Goal: Information Seeking & Learning: Learn about a topic

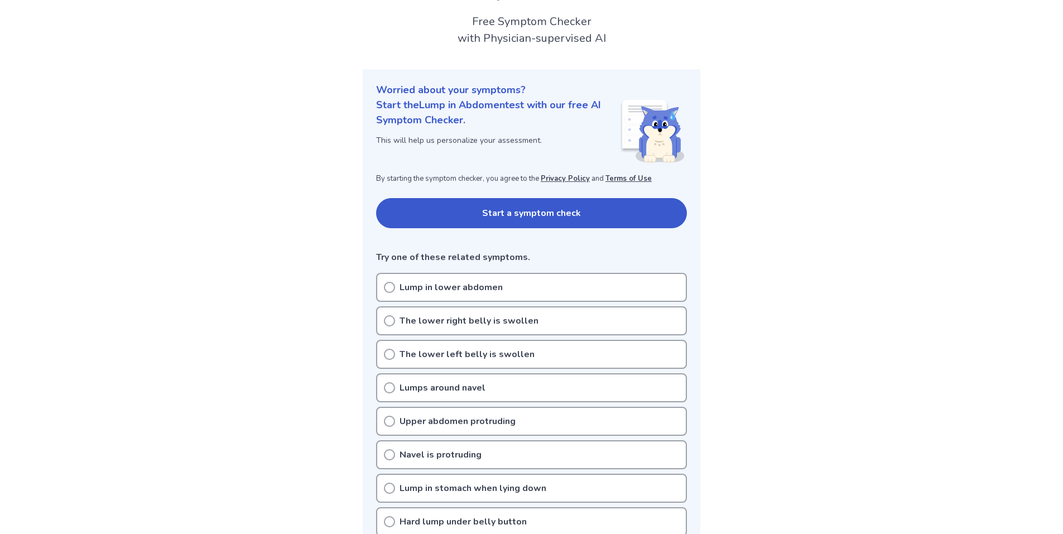
scroll to position [56, 0]
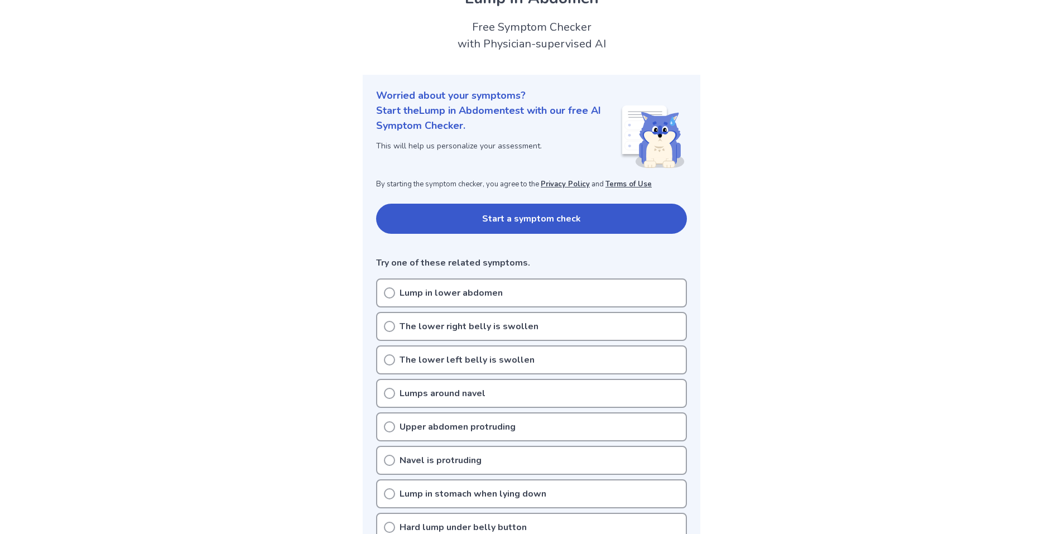
click at [467, 288] on p "Lump in lower abdomen" at bounding box center [451, 292] width 103 height 13
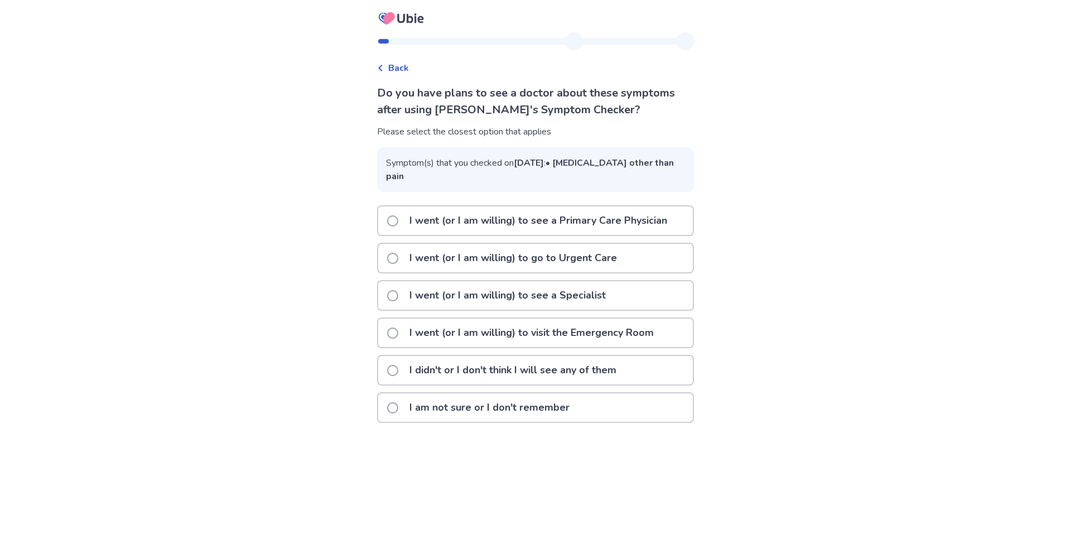
click at [536, 235] on p "I went (or I am willing) to see a Primary Care Physician" at bounding box center [538, 220] width 271 height 28
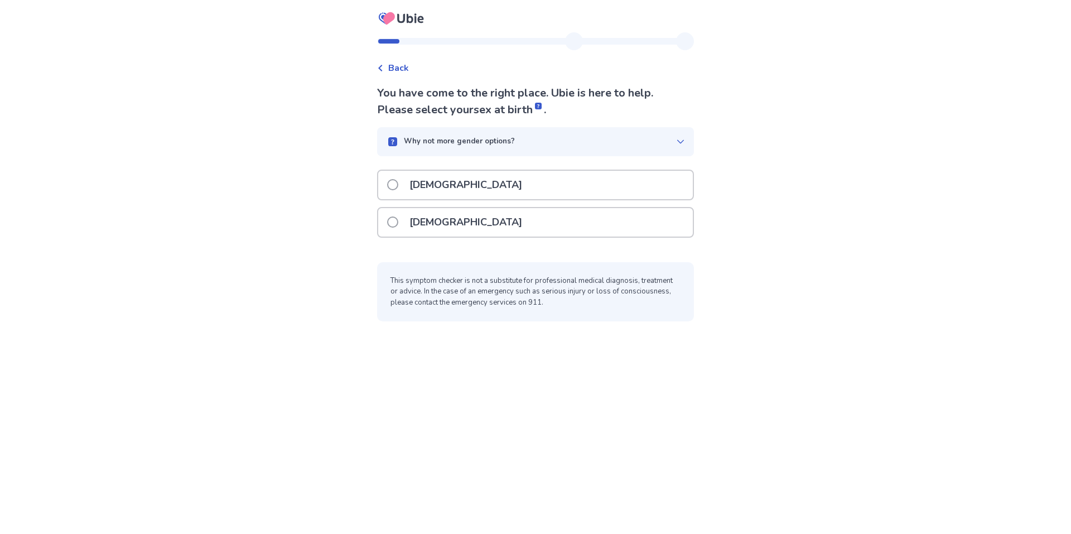
click at [508, 237] on div "Female" at bounding box center [535, 222] width 315 height 28
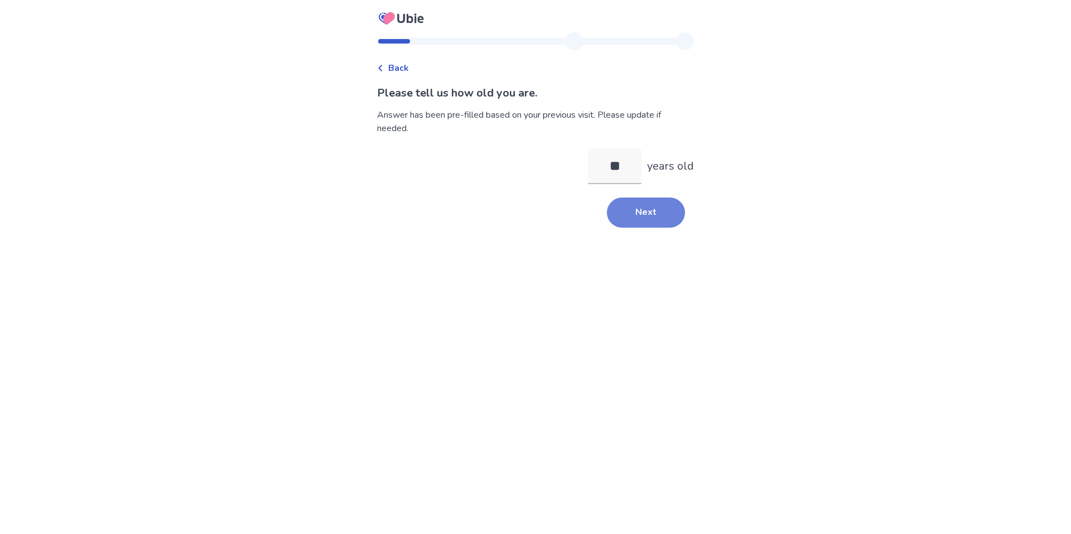
click at [680, 226] on button "Next" at bounding box center [646, 213] width 78 height 30
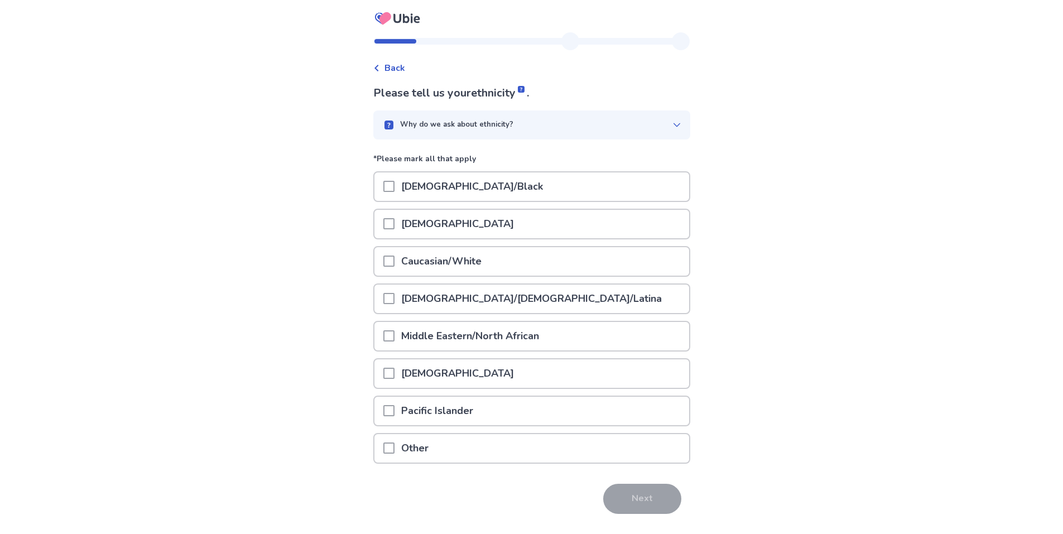
click at [501, 276] on div "Caucasian/White" at bounding box center [531, 261] width 315 height 28
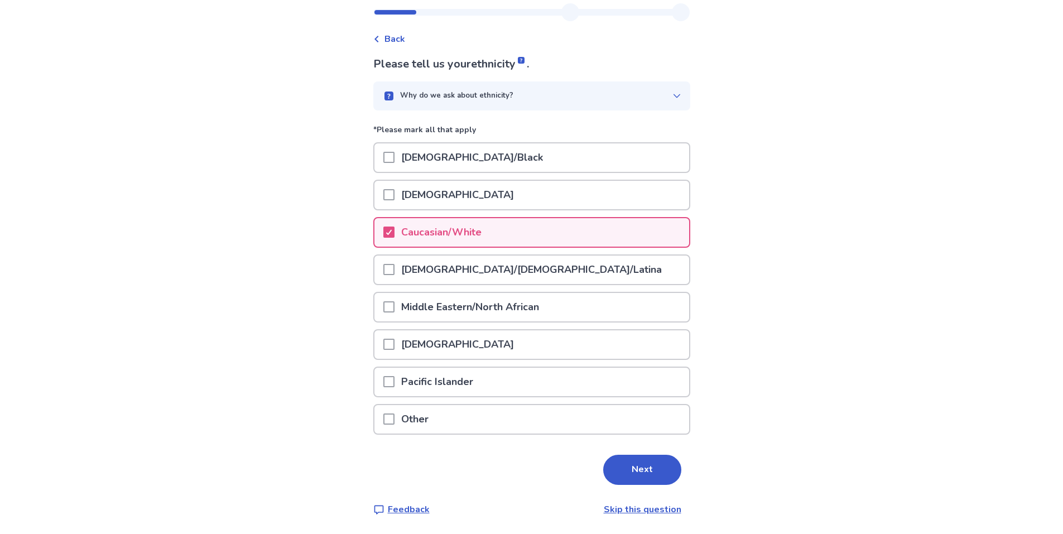
scroll to position [78, 0]
click at [648, 455] on button "Next" at bounding box center [642, 470] width 78 height 30
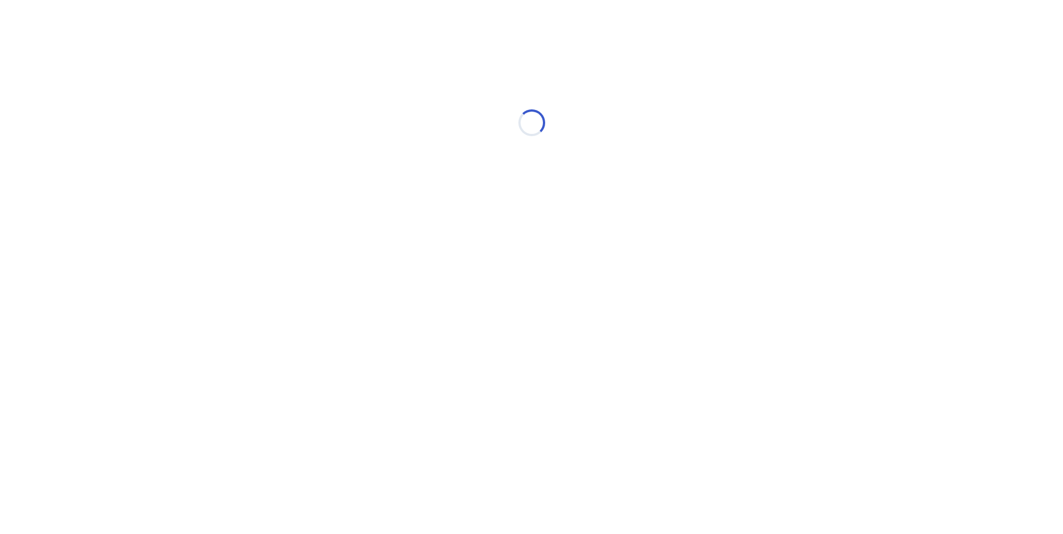
scroll to position [0, 0]
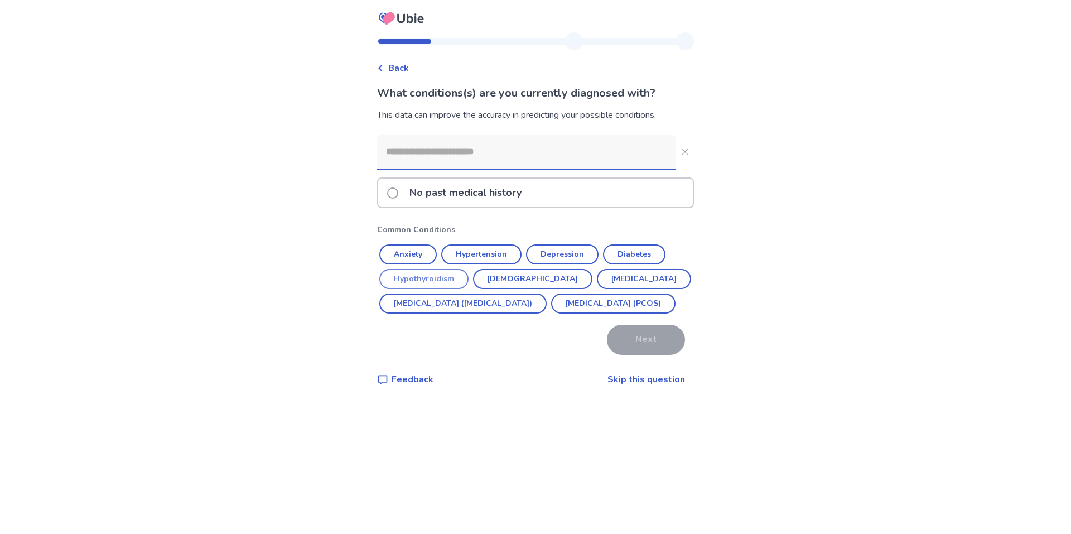
click at [442, 289] on button "Hypothyroidism" at bounding box center [423, 279] width 89 height 20
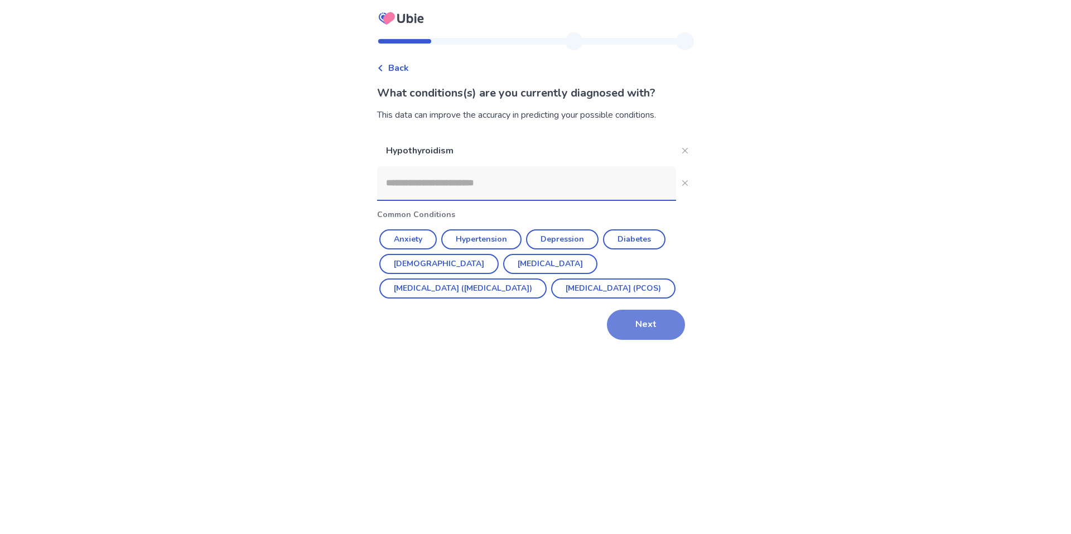
click at [639, 340] on button "Next" at bounding box center [646, 325] width 78 height 30
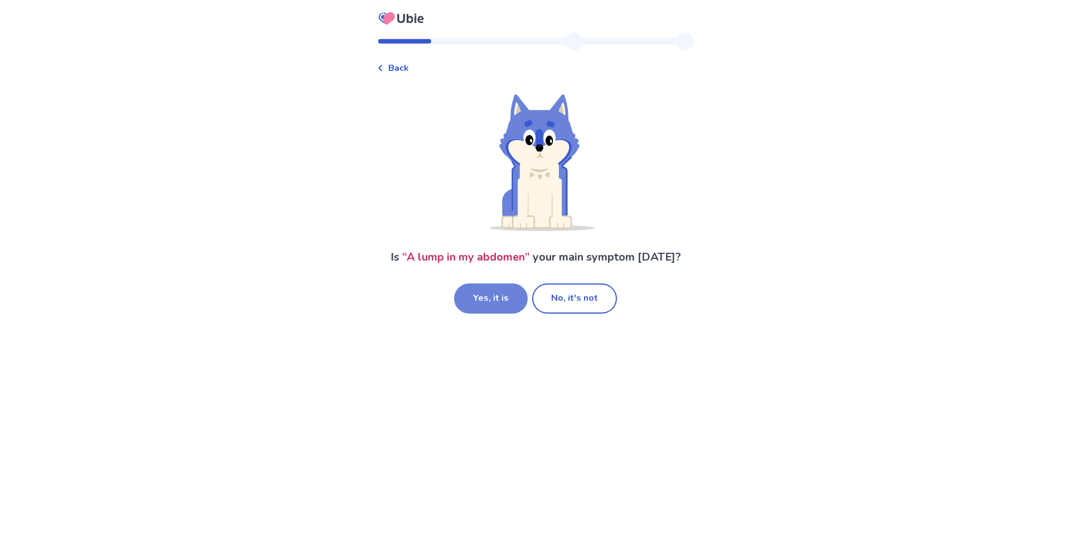
click at [506, 308] on button "Yes, it is" at bounding box center [491, 298] width 74 height 30
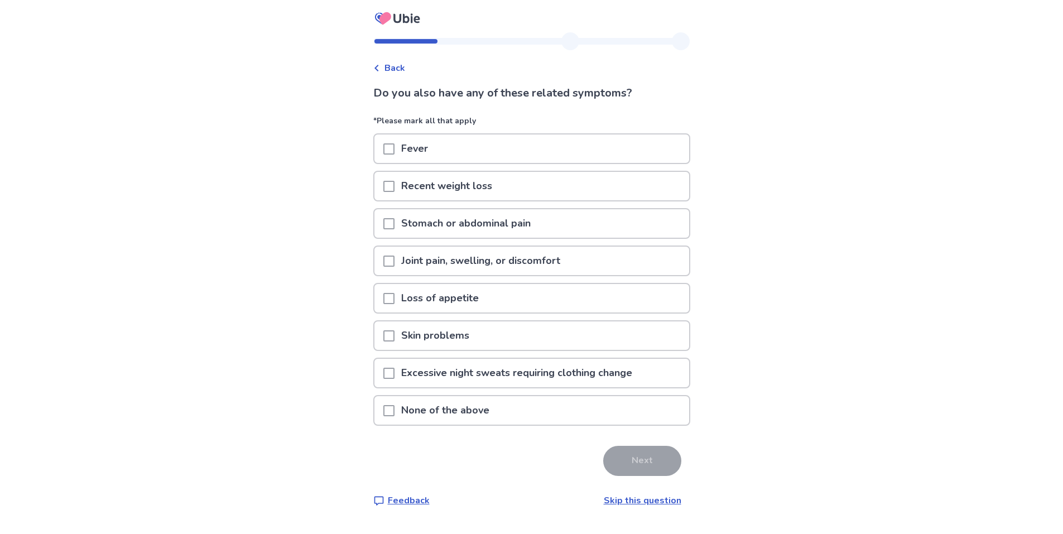
click at [503, 350] on div "Skin problems" at bounding box center [531, 335] width 315 height 28
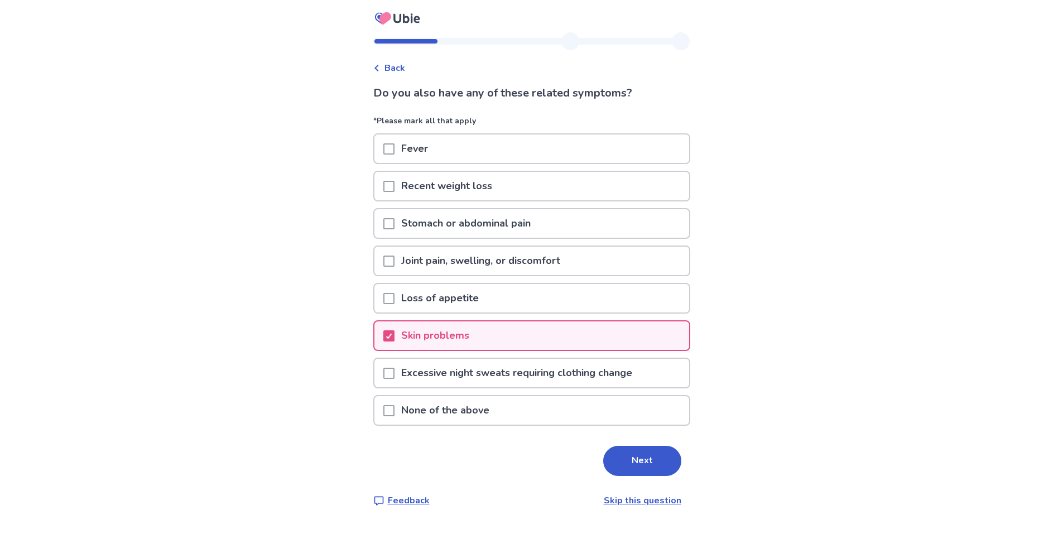
click at [514, 387] on p "Excessive night sweats requiring clothing change" at bounding box center [516, 373] width 244 height 28
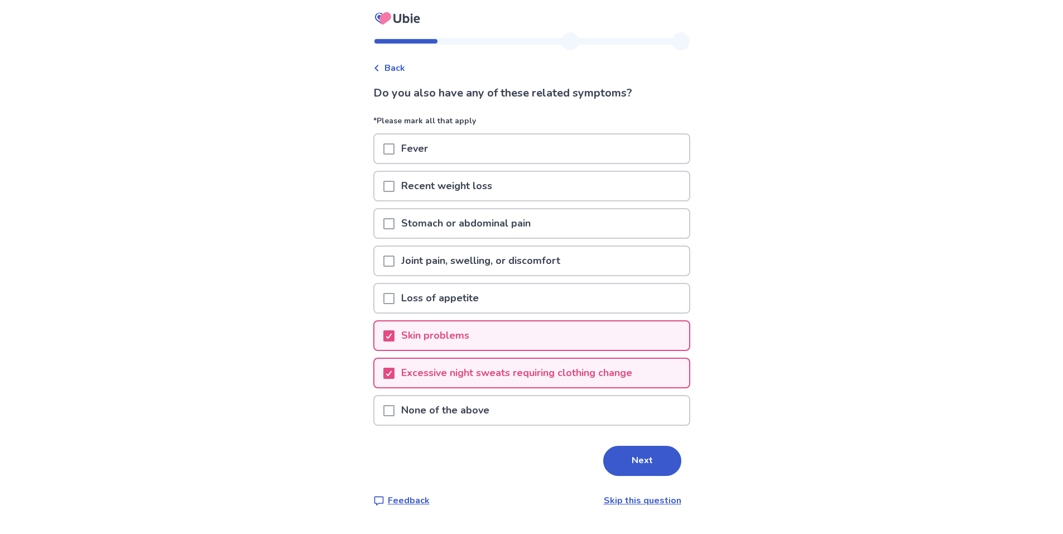
click at [638, 476] on button "Next" at bounding box center [642, 461] width 78 height 30
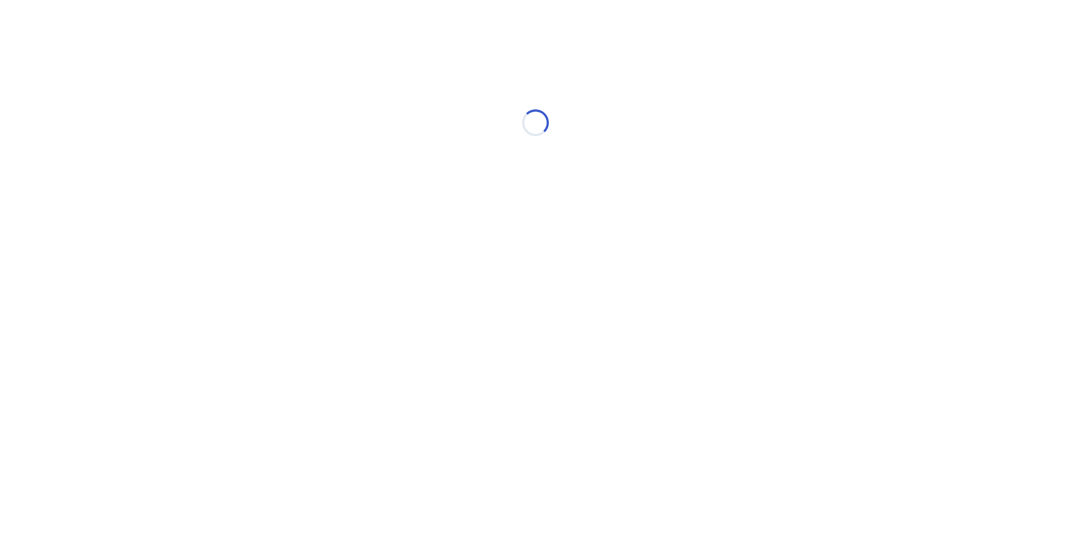
select select "*"
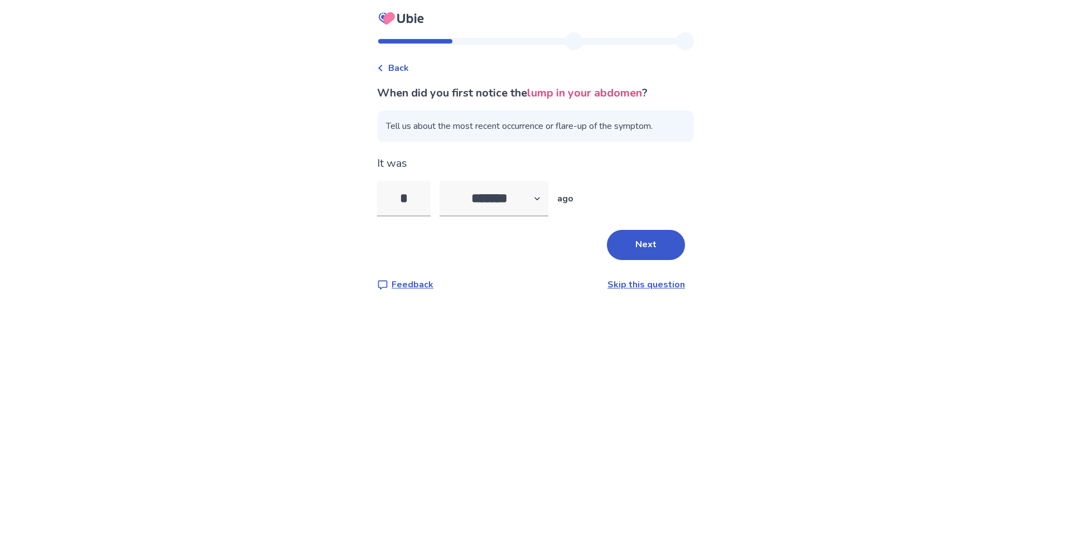
type input "*"
drag, startPoint x: 400, startPoint y: 215, endPoint x: 383, endPoint y: 212, distance: 17.0
click at [383, 212] on input "*" at bounding box center [404, 199] width 54 height 36
drag, startPoint x: 409, startPoint y: 228, endPoint x: 533, endPoint y: 240, distance: 125.1
click at [411, 216] on input "*" at bounding box center [404, 199] width 54 height 36
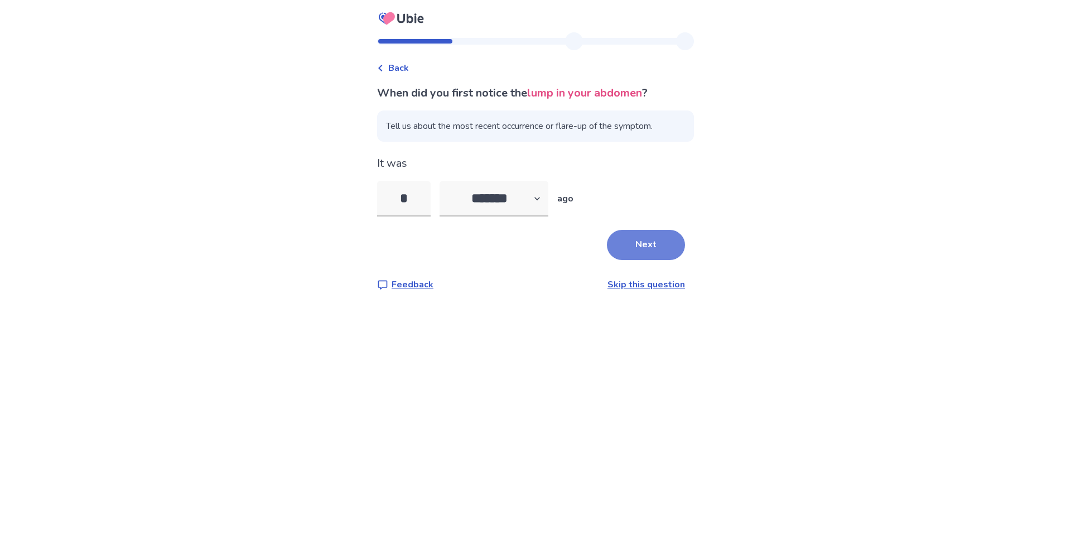
type input "*"
click at [632, 260] on button "Next" at bounding box center [646, 245] width 78 height 30
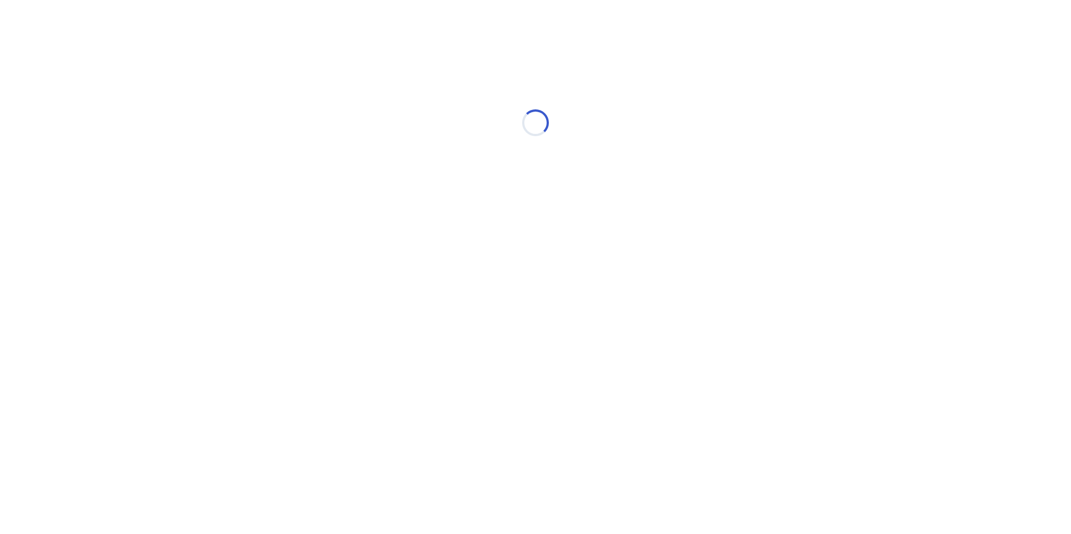
select select "*"
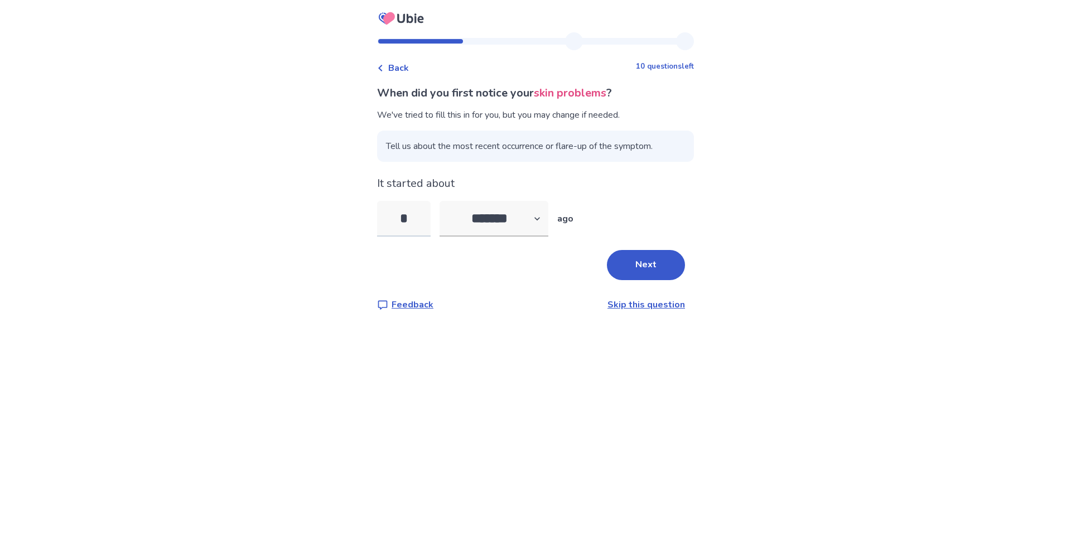
drag, startPoint x: 409, startPoint y: 237, endPoint x: 386, endPoint y: 234, distance: 23.0
click at [386, 234] on input "*" at bounding box center [404, 219] width 54 height 36
type input "**"
click at [666, 280] on button "Next" at bounding box center [646, 265] width 78 height 30
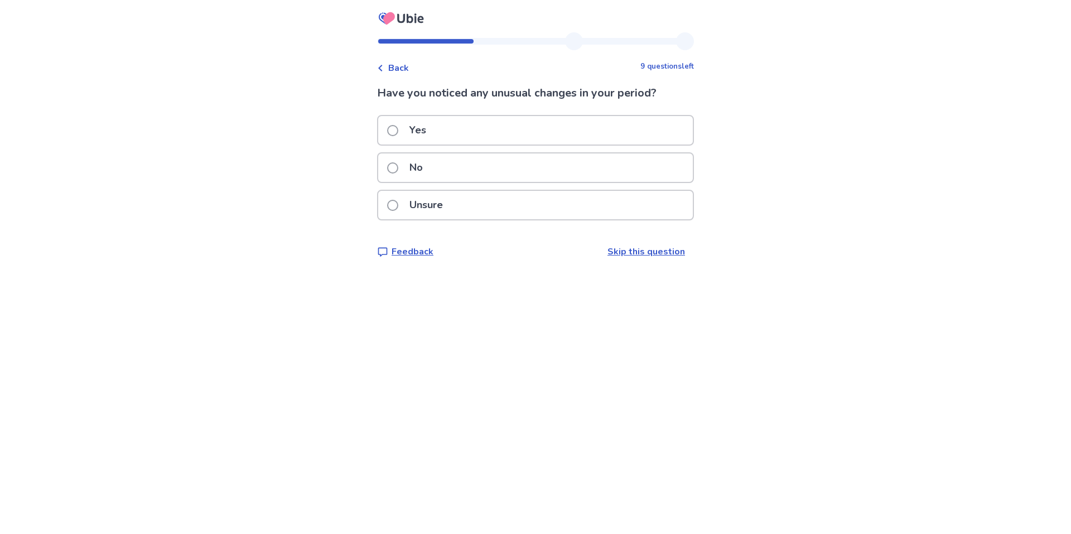
click at [455, 144] on div "Yes" at bounding box center [535, 130] width 315 height 28
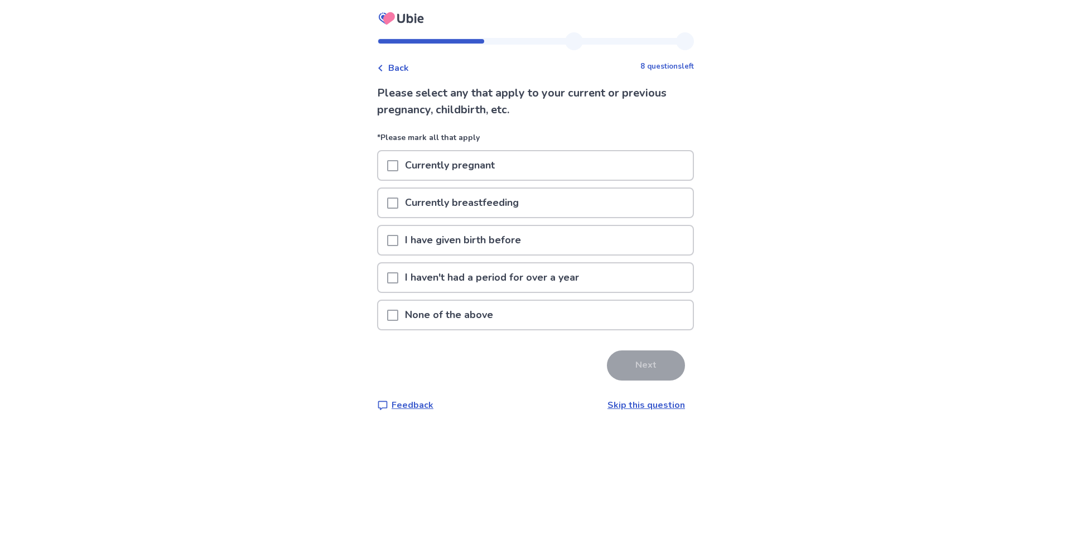
click at [525, 287] on p "I haven't had a period for over a year" at bounding box center [491, 277] width 187 height 28
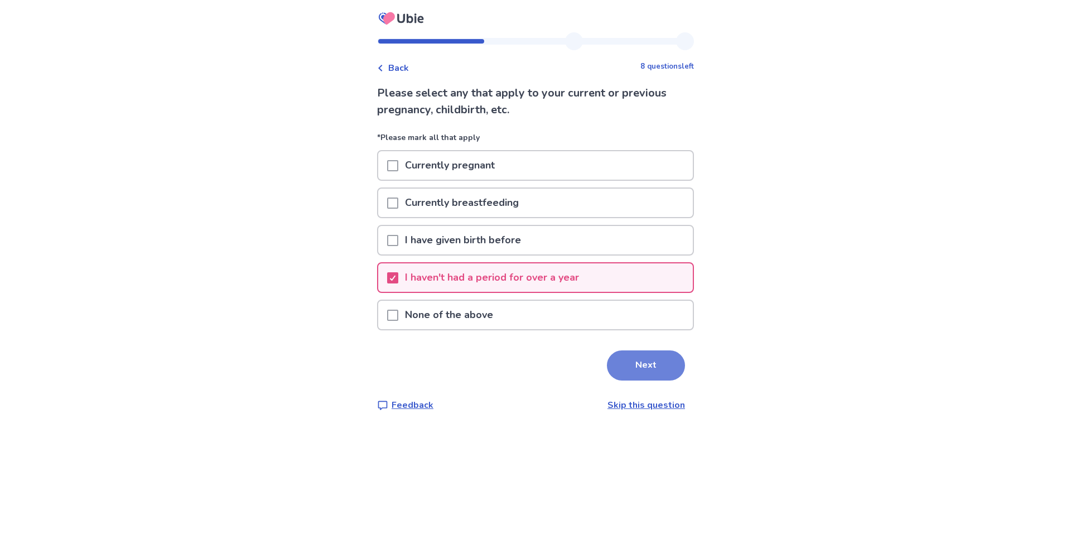
click at [653, 381] on button "Next" at bounding box center [646, 365] width 78 height 30
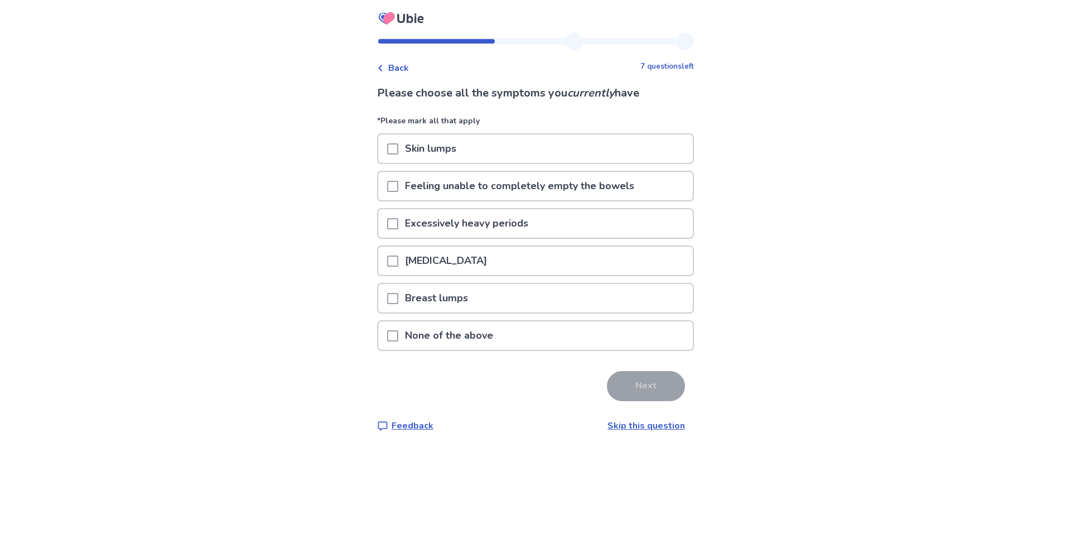
click at [526, 198] on p "Feeling unable to completely empty the bowels" at bounding box center [519, 186] width 243 height 28
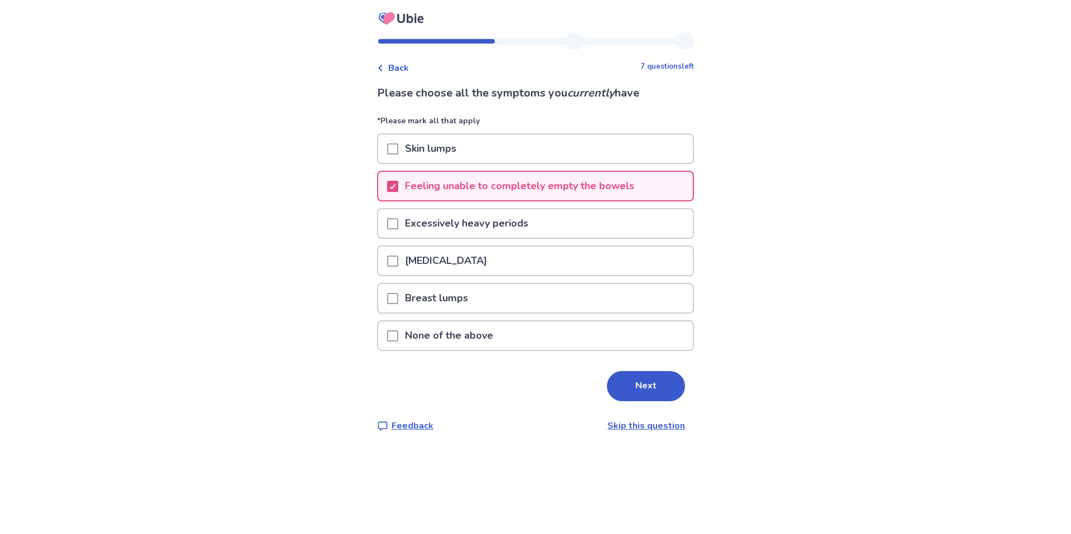
click at [533, 275] on div "Abdominal bloating" at bounding box center [535, 261] width 315 height 28
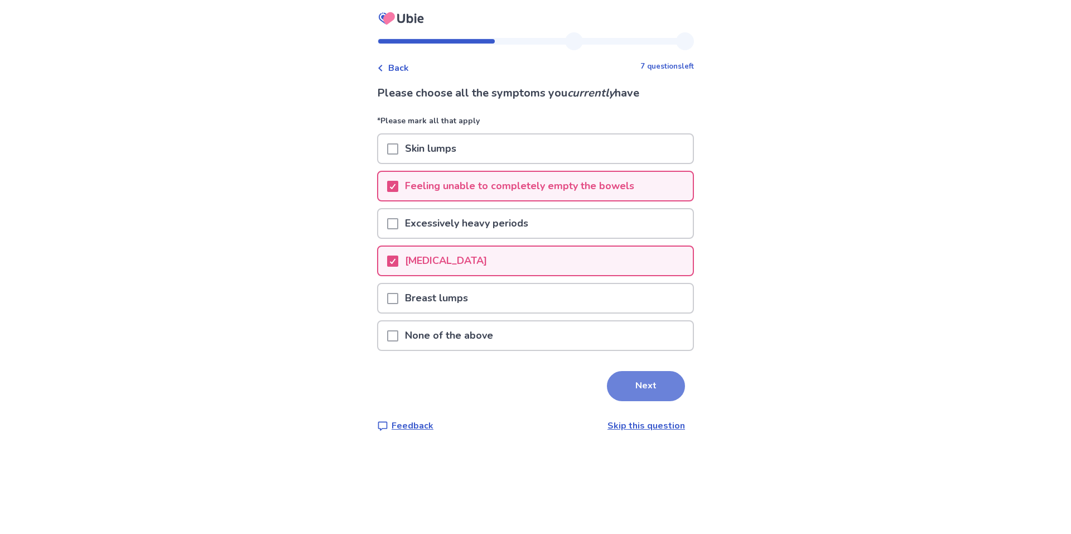
click at [642, 401] on button "Next" at bounding box center [646, 386] width 78 height 30
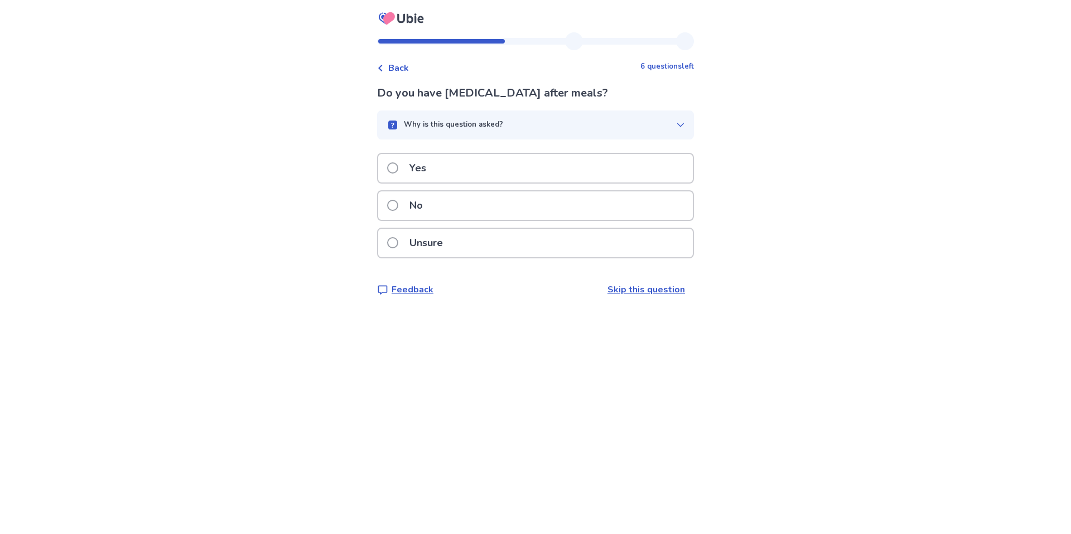
click at [418, 182] on p "Yes" at bounding box center [418, 168] width 30 height 28
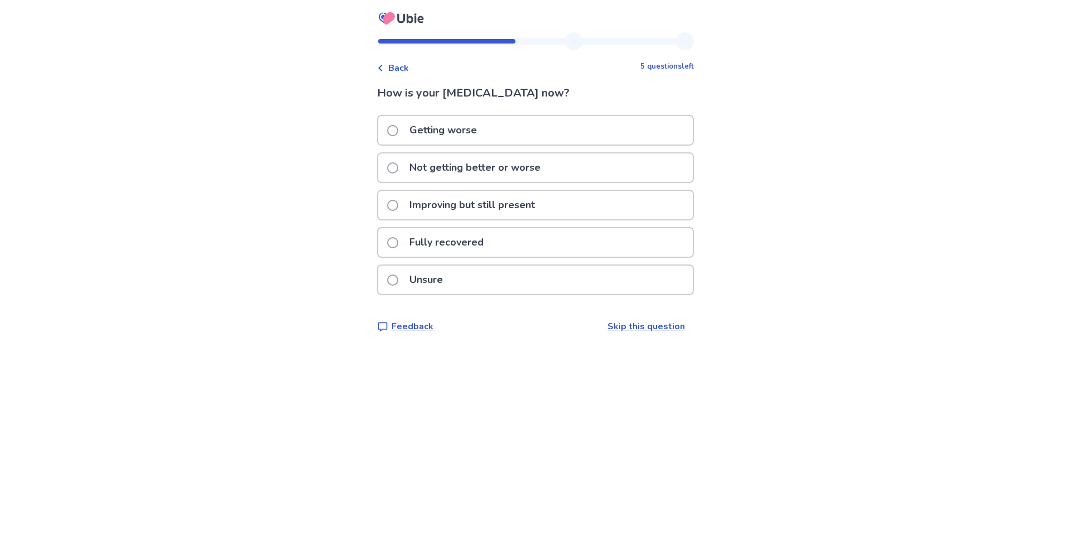
click at [494, 176] on p "Not getting better or worse" at bounding box center [475, 167] width 145 height 28
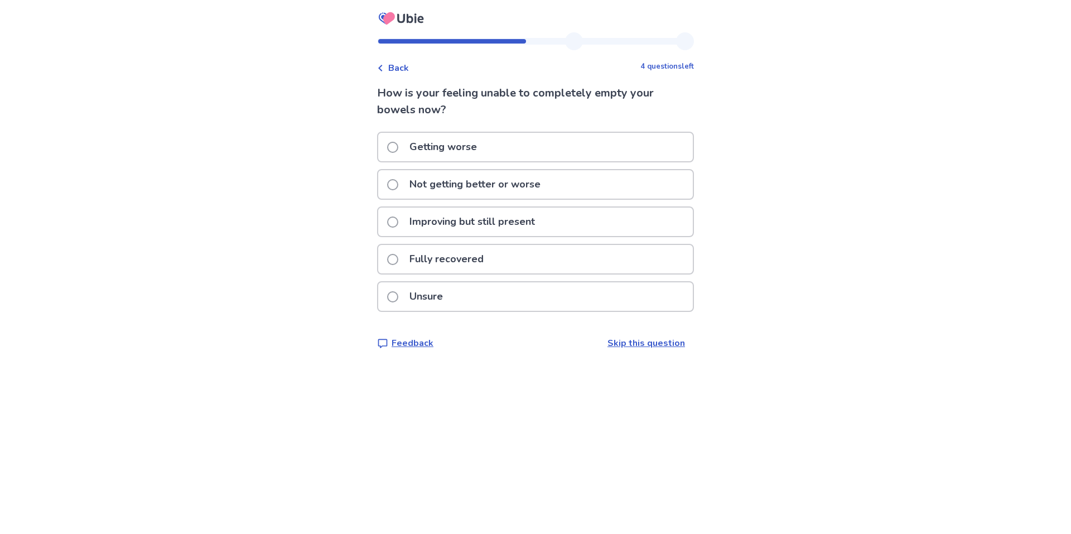
click at [491, 159] on div "Getting worse" at bounding box center [535, 147] width 315 height 28
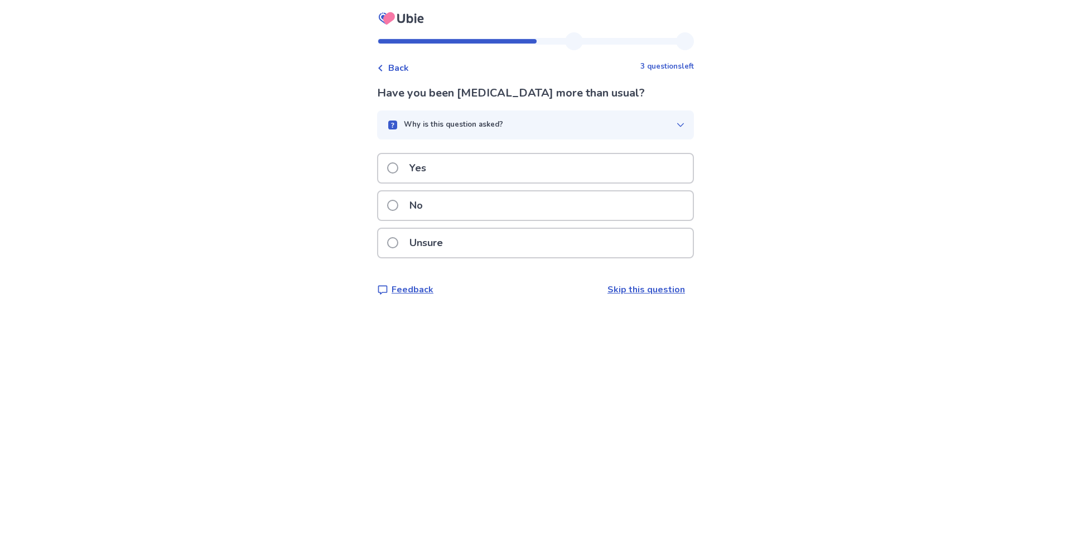
click at [403, 220] on p "No" at bounding box center [416, 205] width 27 height 28
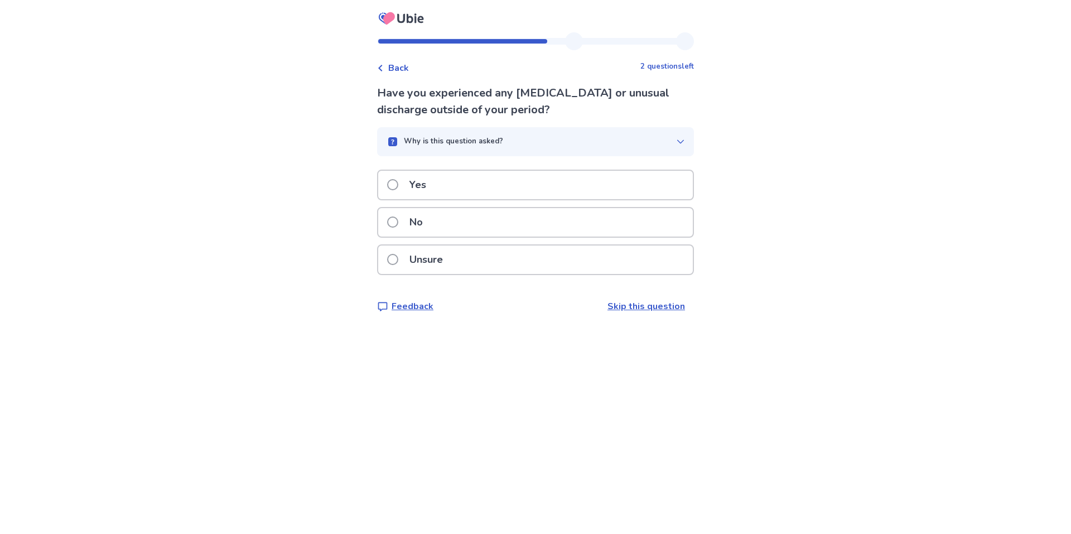
click at [422, 237] on p "No" at bounding box center [416, 222] width 27 height 28
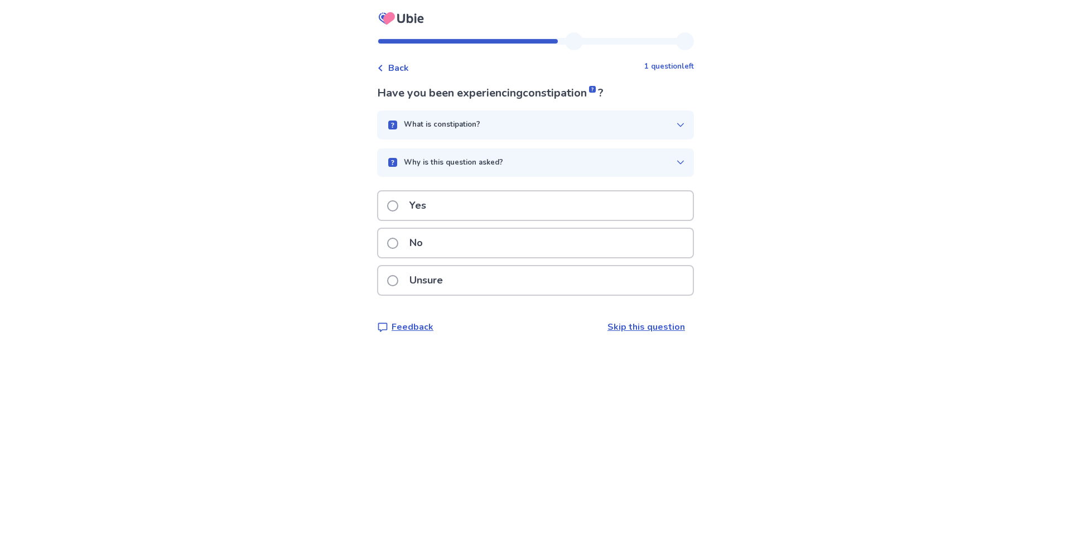
click at [424, 220] on p "Yes" at bounding box center [418, 205] width 30 height 28
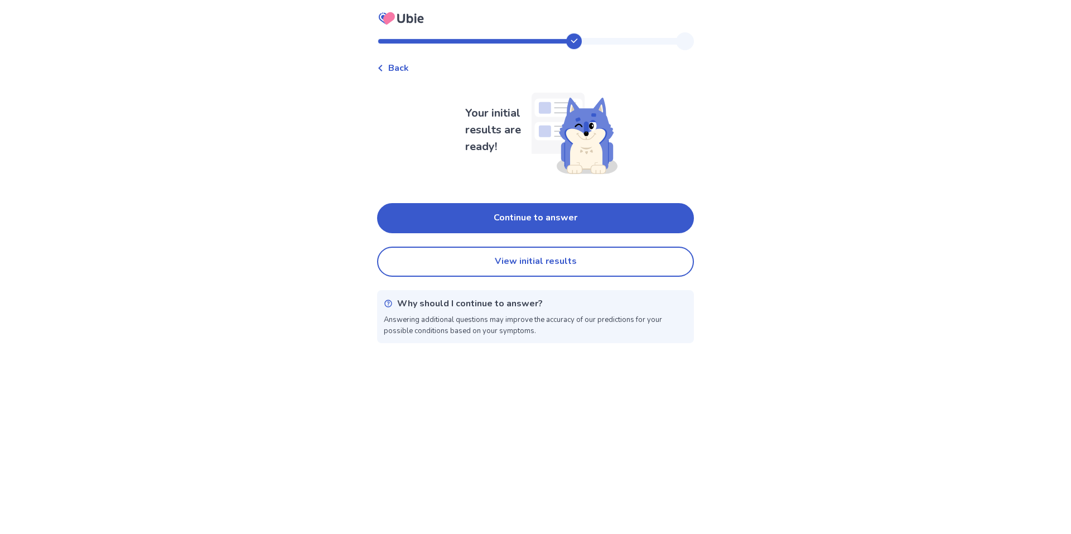
click at [424, 226] on button "Continue to answer" at bounding box center [535, 218] width 317 height 30
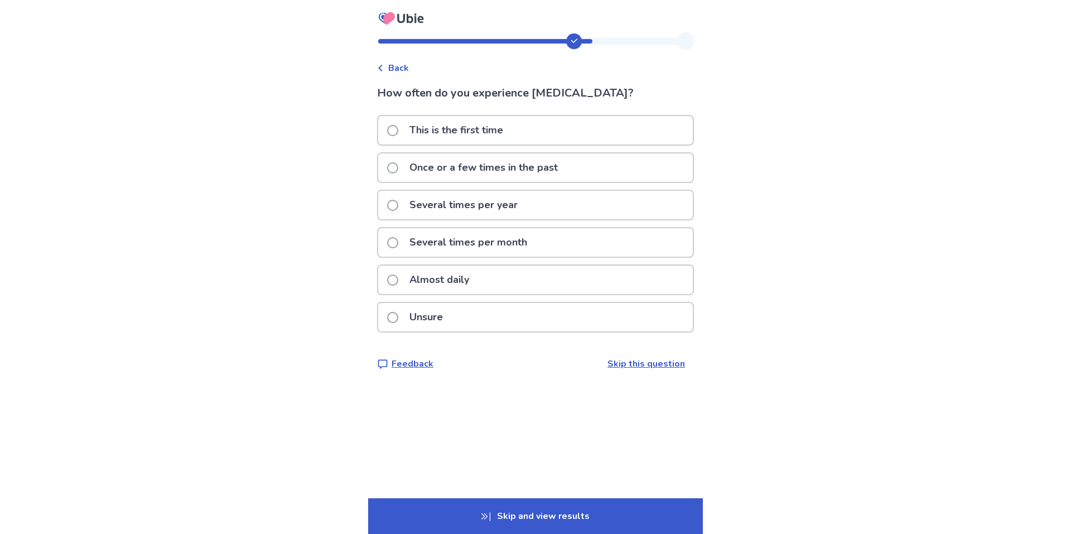
click at [454, 294] on p "Almost daily" at bounding box center [439, 280] width 73 height 28
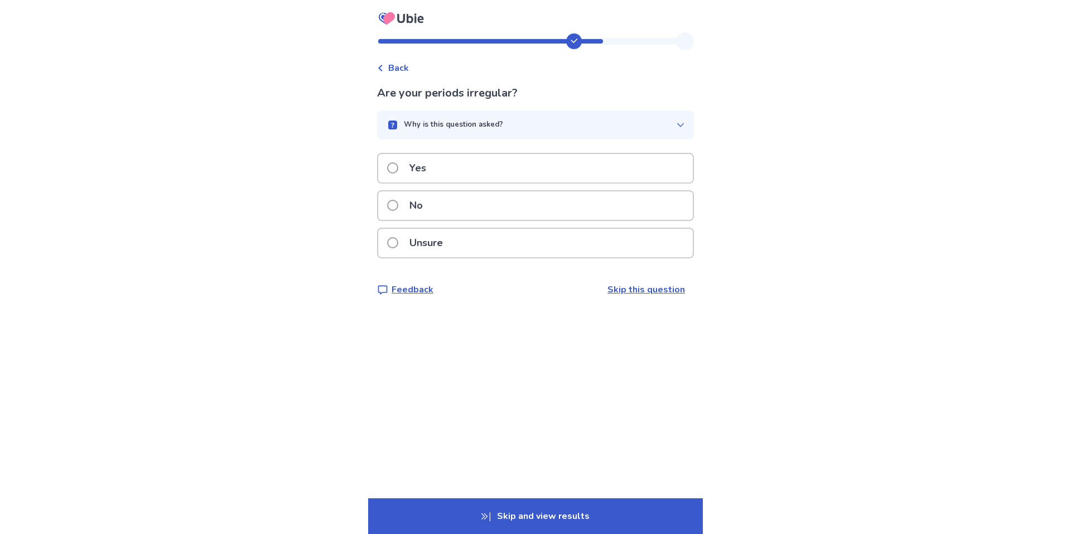
click at [432, 182] on div "Yes" at bounding box center [535, 168] width 315 height 28
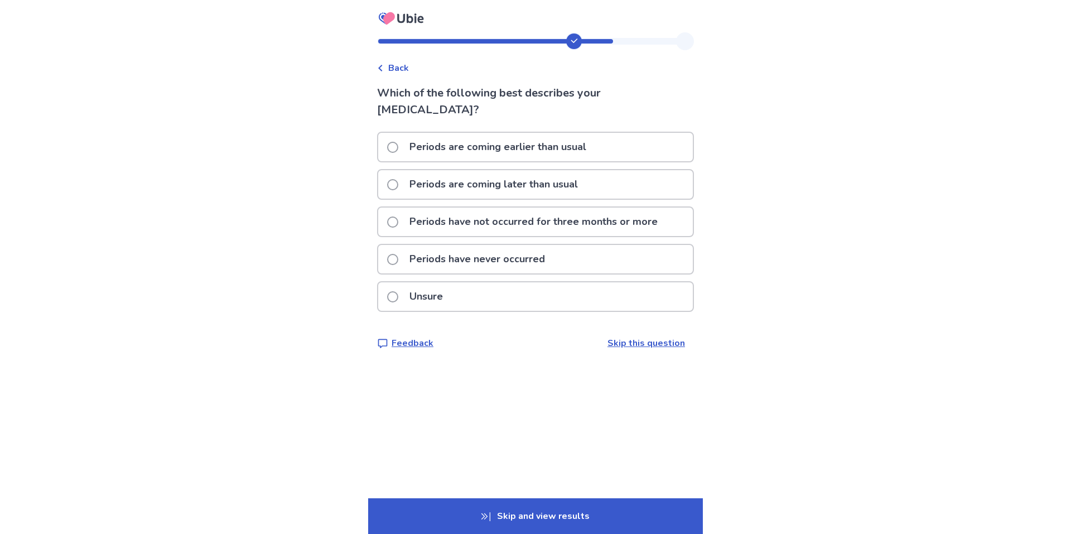
click at [430, 236] on p "Periods have not occurred for three months or more" at bounding box center [534, 222] width 262 height 28
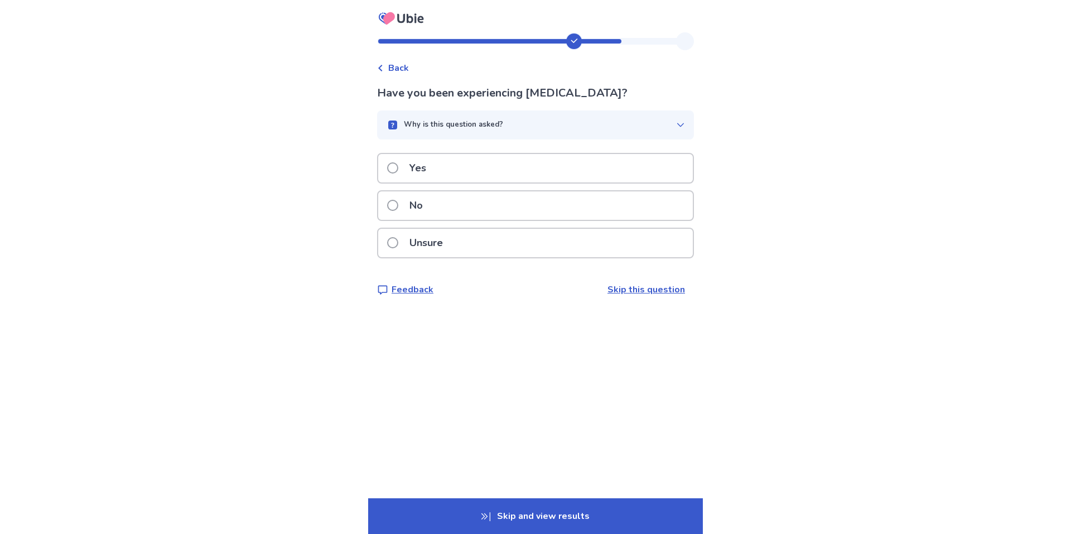
click at [431, 220] on div "No" at bounding box center [535, 205] width 315 height 28
click at [427, 220] on div "No" at bounding box center [535, 205] width 315 height 28
click at [426, 220] on div "No" at bounding box center [535, 205] width 315 height 28
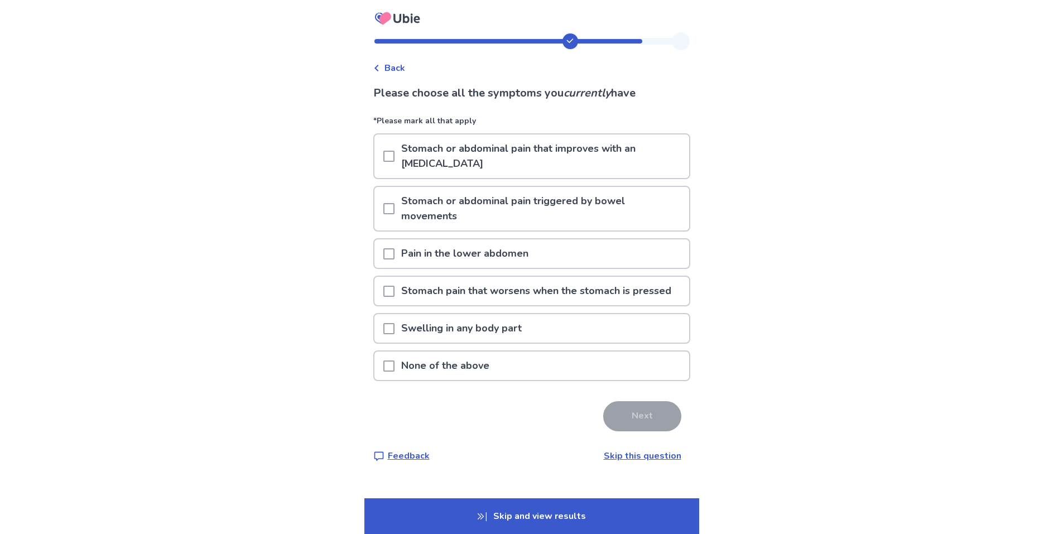
click at [488, 380] on p "None of the above" at bounding box center [445, 366] width 102 height 28
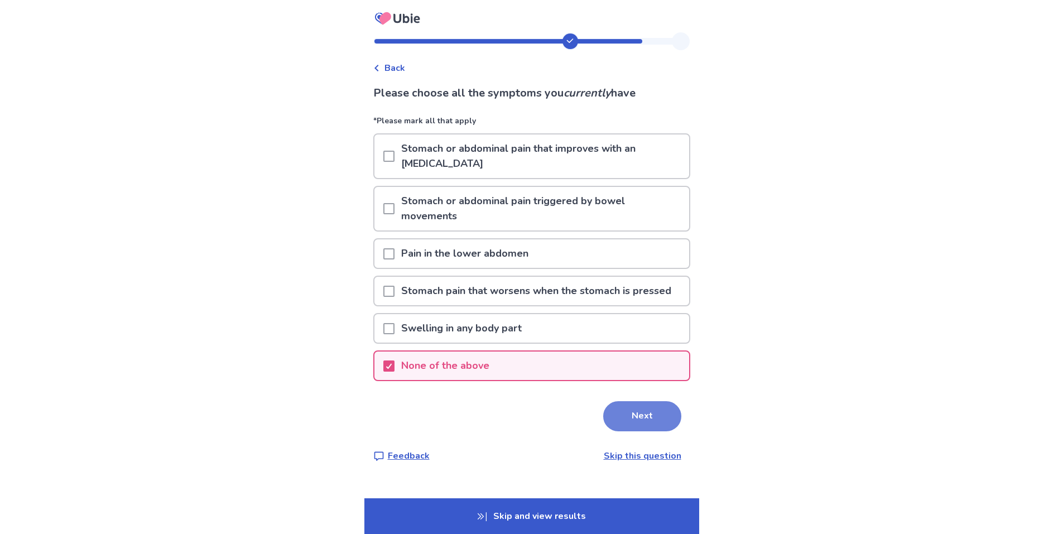
click at [639, 431] on button "Next" at bounding box center [642, 416] width 78 height 30
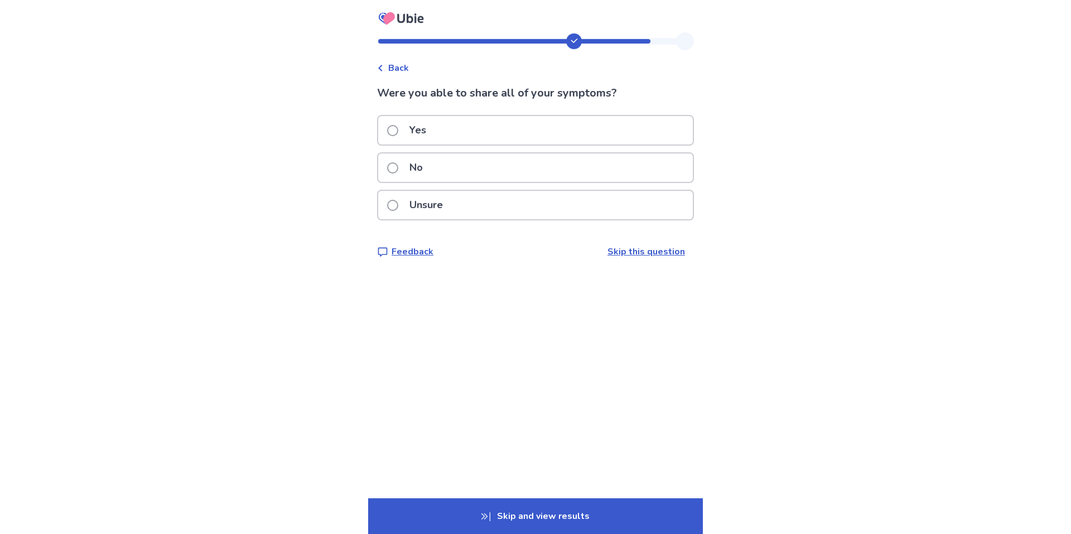
click at [445, 180] on div "No" at bounding box center [535, 167] width 315 height 28
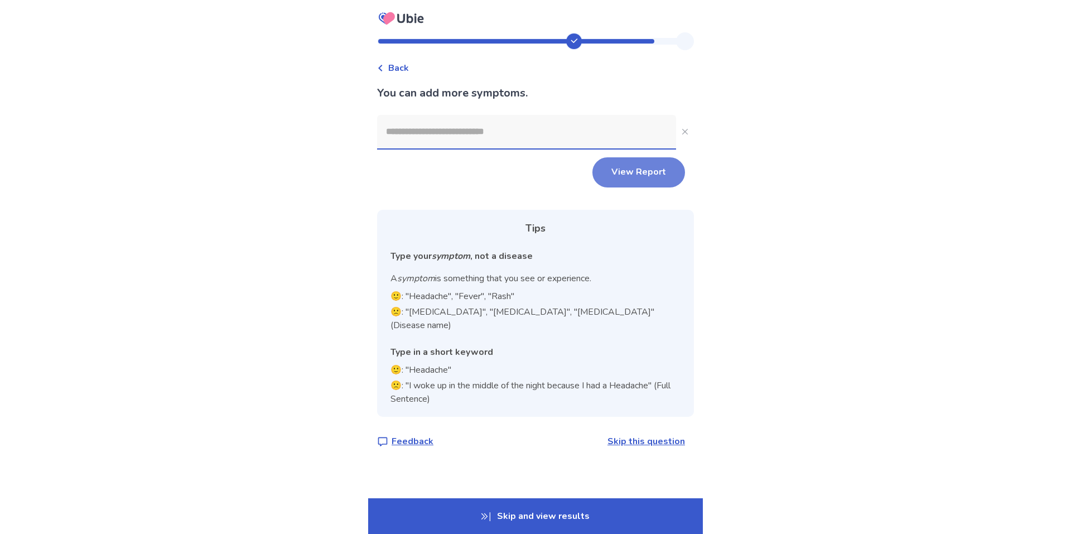
click at [649, 180] on button "View Report" at bounding box center [639, 172] width 93 height 30
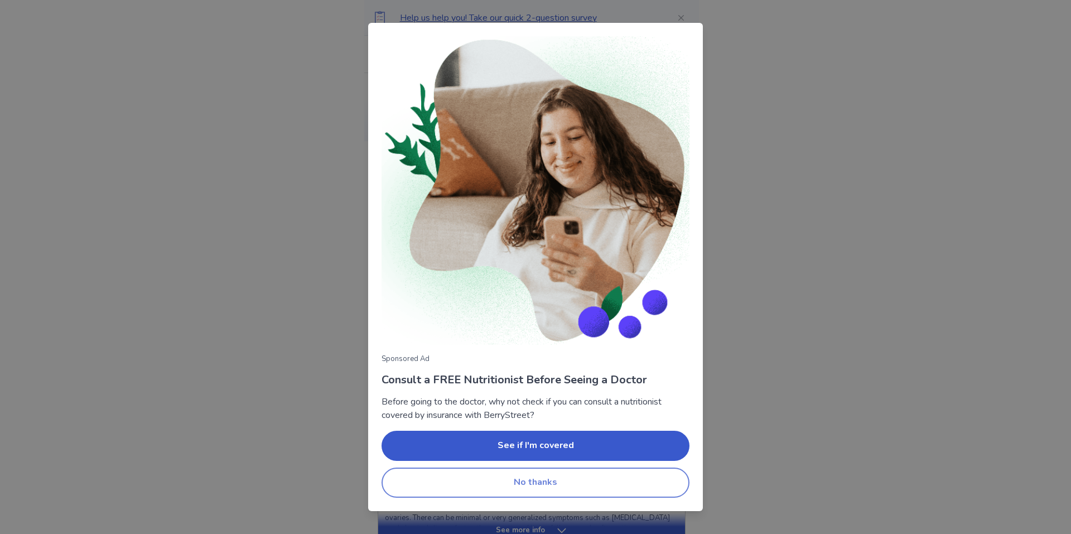
click at [578, 483] on button "No thanks" at bounding box center [536, 483] width 308 height 30
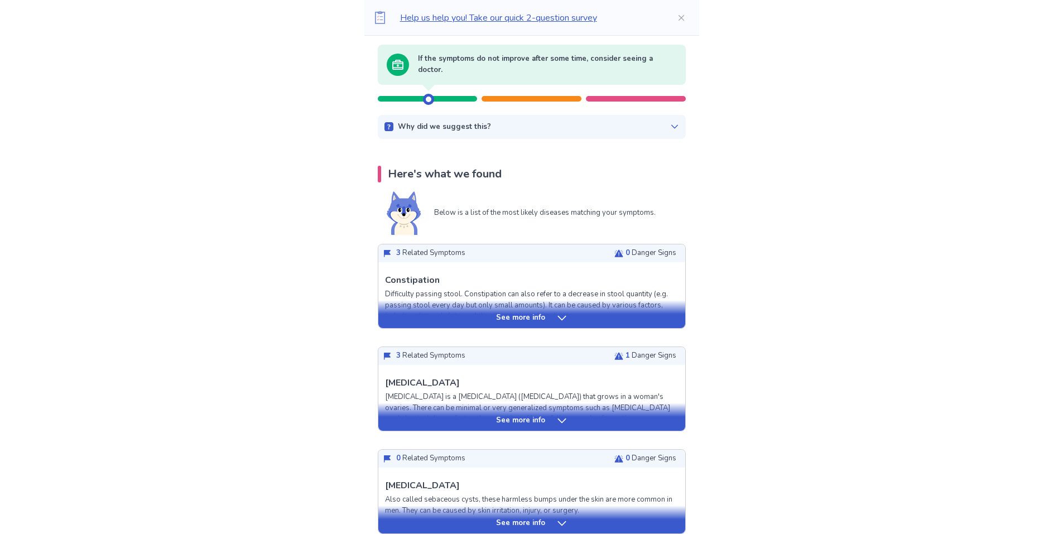
scroll to position [112, 0]
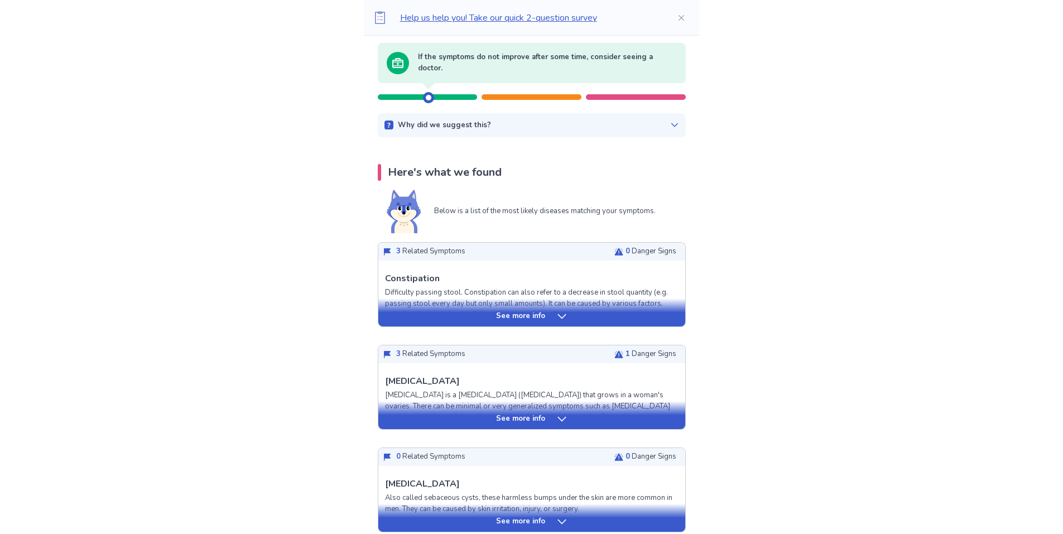
click at [561, 425] on icon at bounding box center [561, 418] width 11 height 11
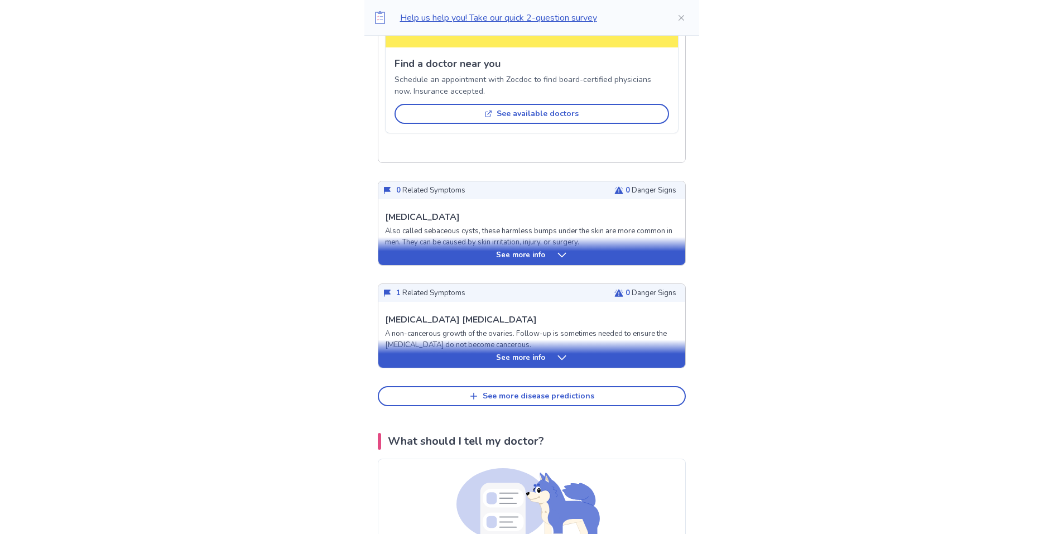
scroll to position [1116, 0]
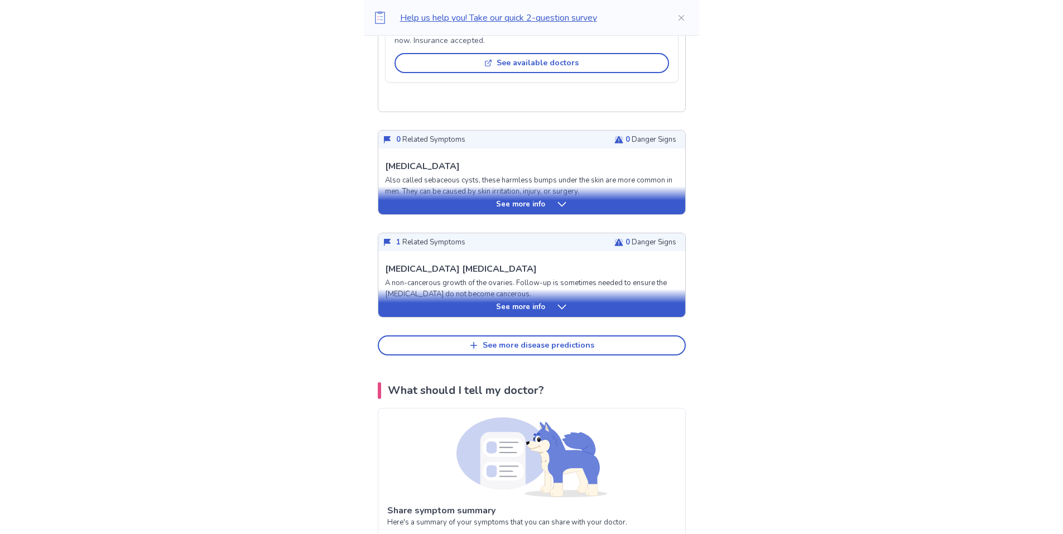
click at [542, 214] on div "See more info" at bounding box center [531, 200] width 307 height 28
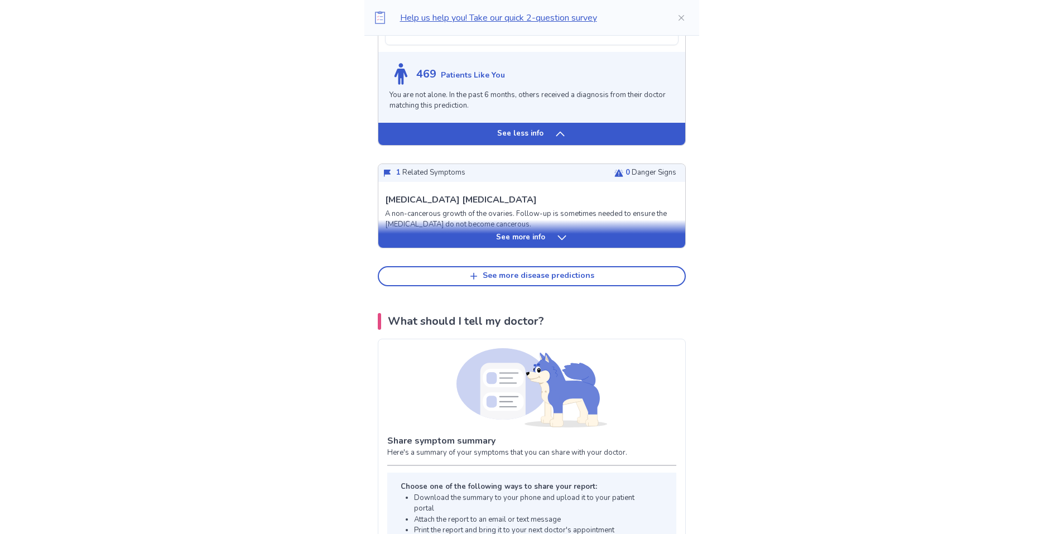
scroll to position [1841, 0]
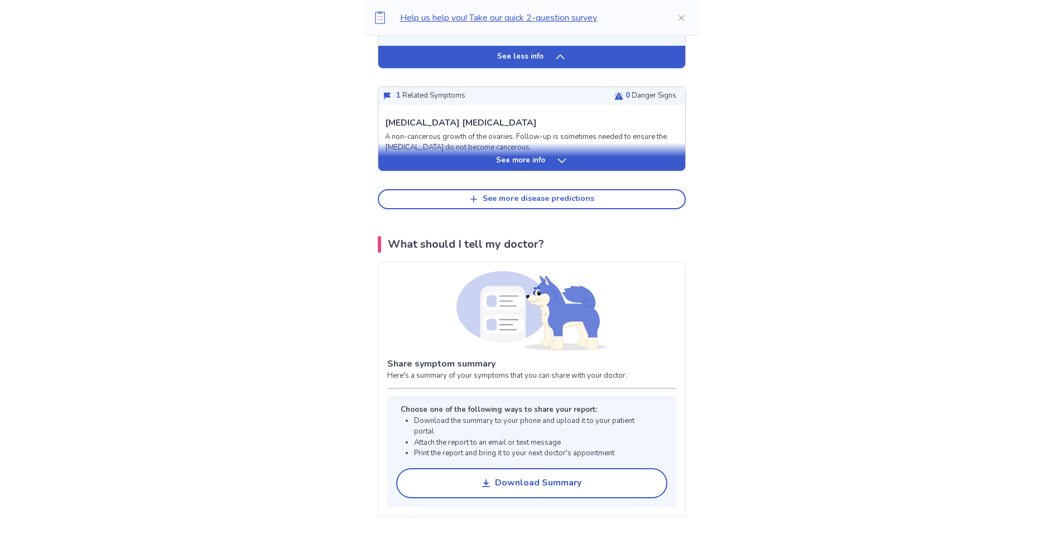
click at [564, 166] on icon at bounding box center [561, 160] width 11 height 11
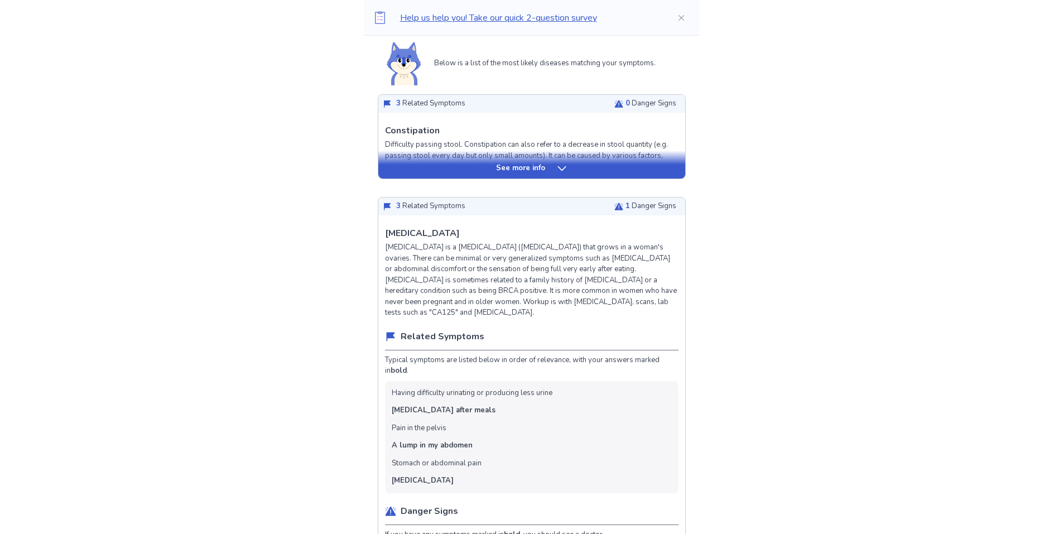
scroll to position [223, 0]
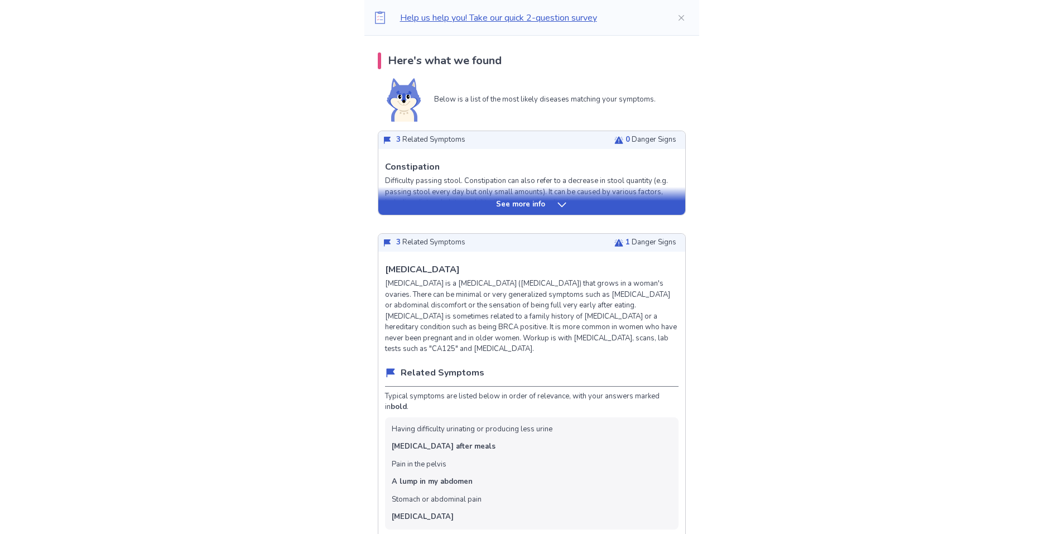
click at [487, 210] on div "See more info" at bounding box center [531, 204] width 307 height 11
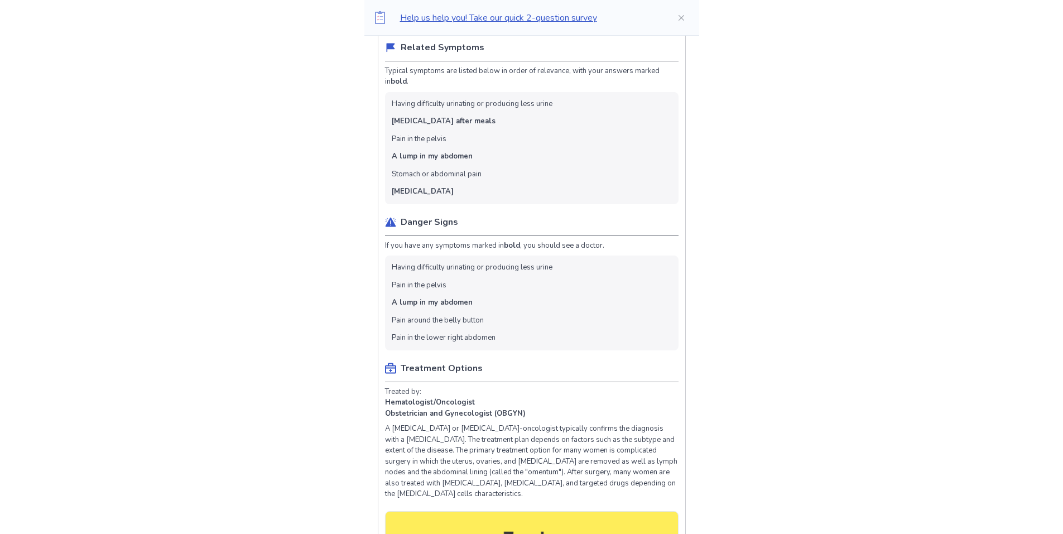
scroll to position [1228, 0]
